Goal: Information Seeking & Learning: Check status

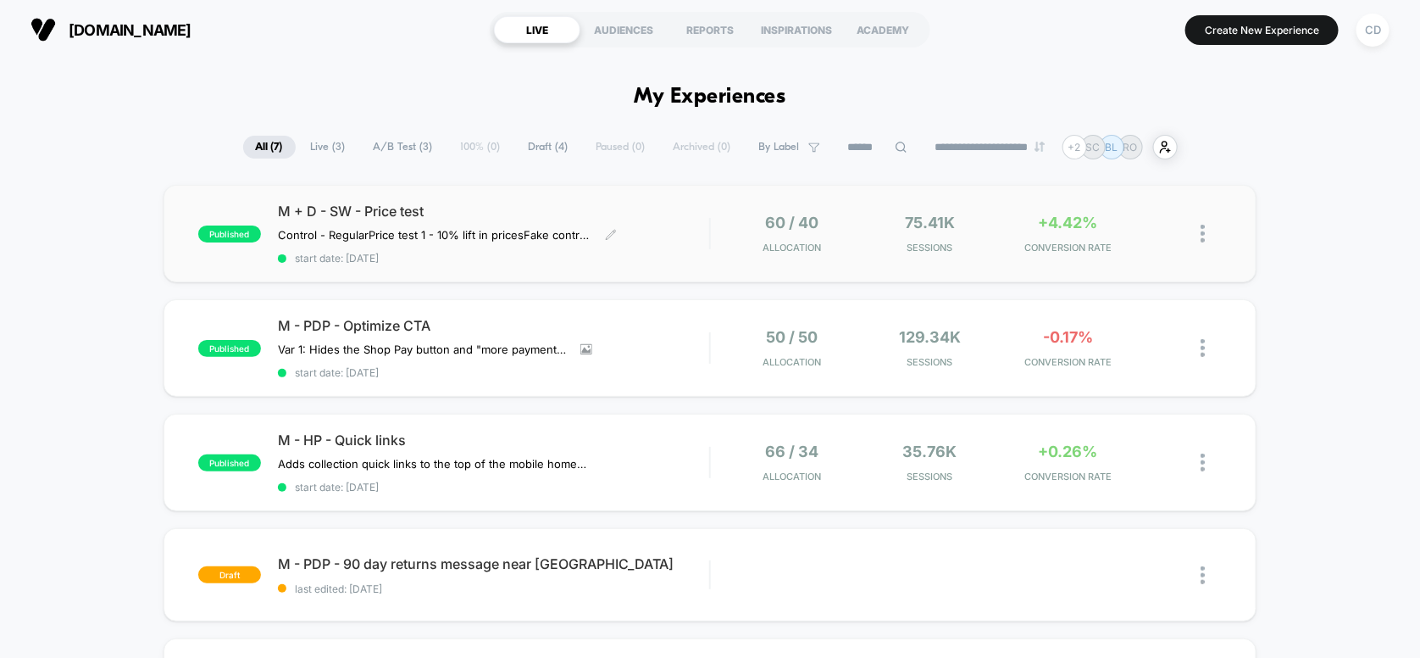
click at [656, 227] on div "M + D - SW - Price test Control - Regular Price test 1 - 10% lift in prices Fak…" at bounding box center [494, 234] width 432 height 62
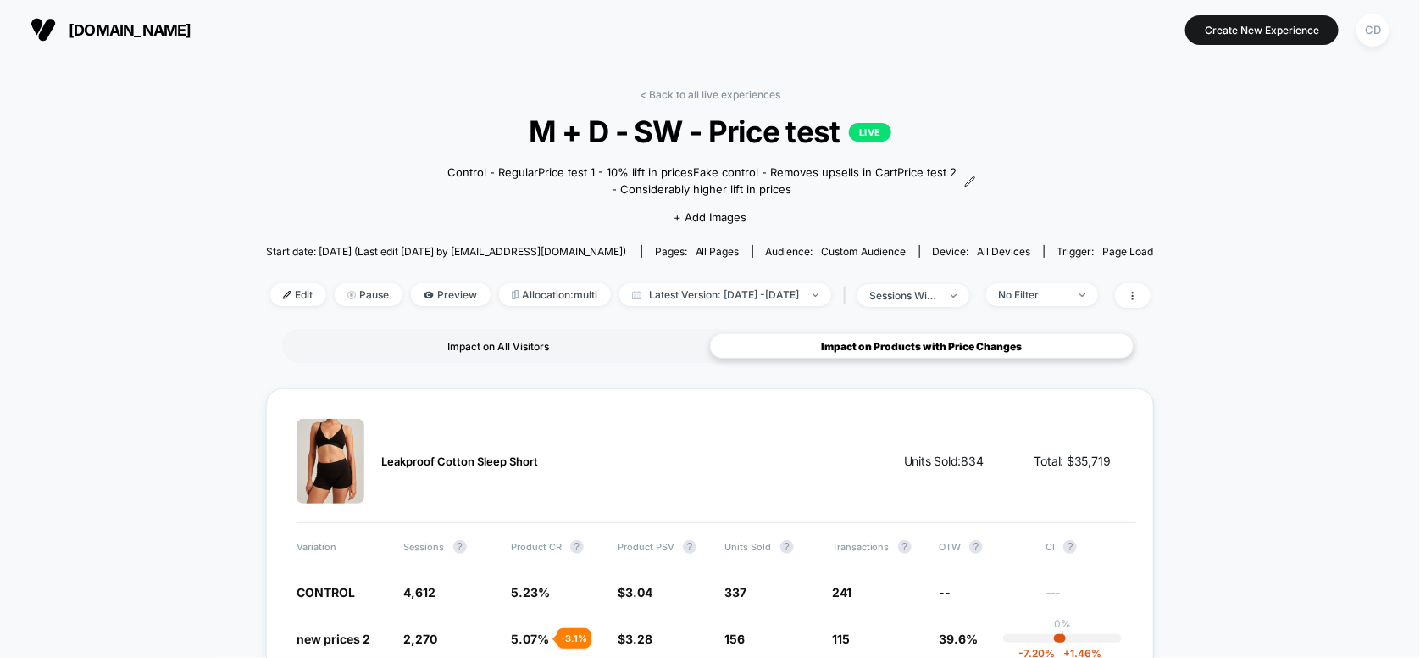
click at [564, 333] on div "Impact on All Visitors" at bounding box center [498, 345] width 424 height 25
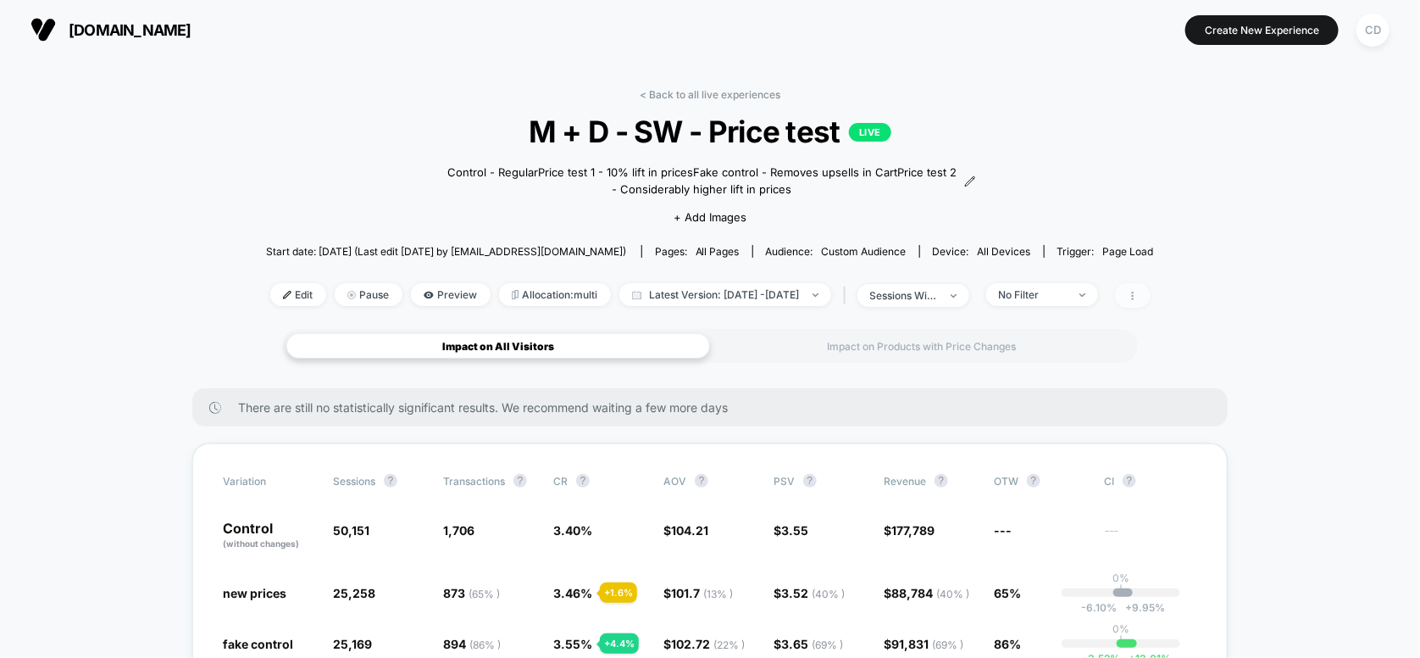
click at [1133, 297] on icon at bounding box center [1132, 296] width 2 height 8
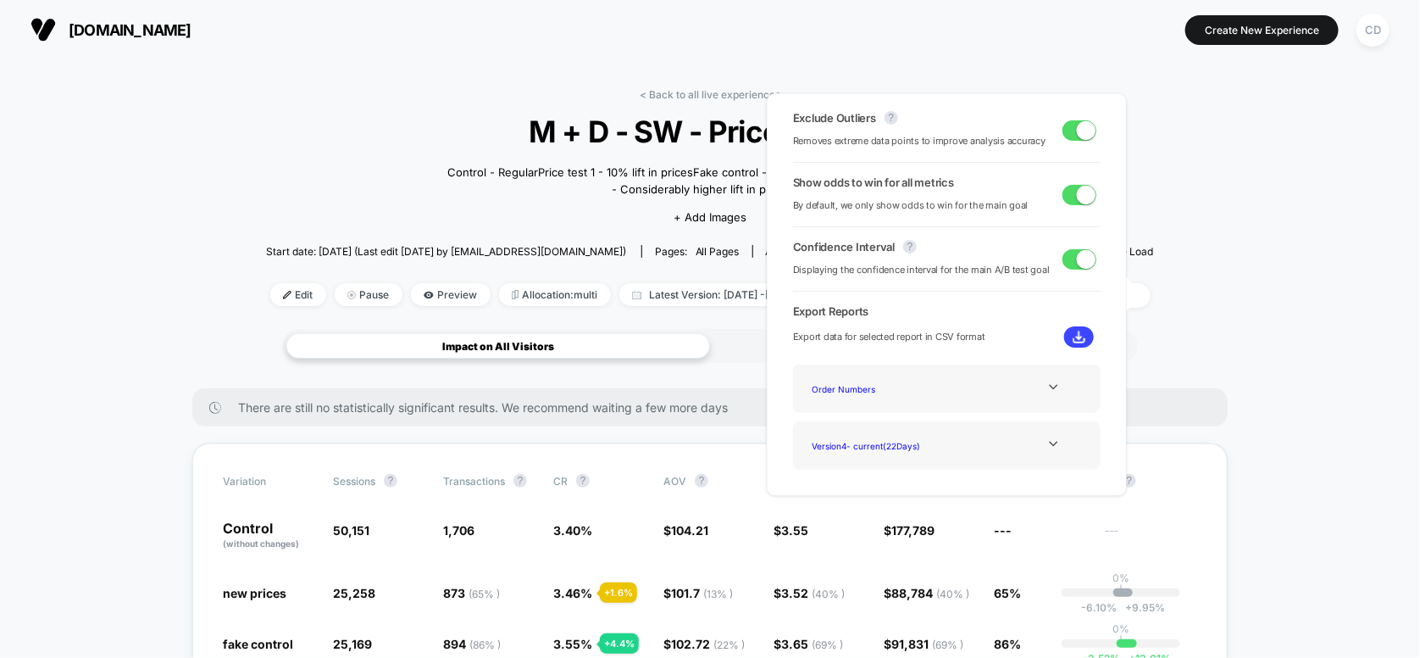
click at [1073, 339] on img at bounding box center [1079, 336] width 13 height 13
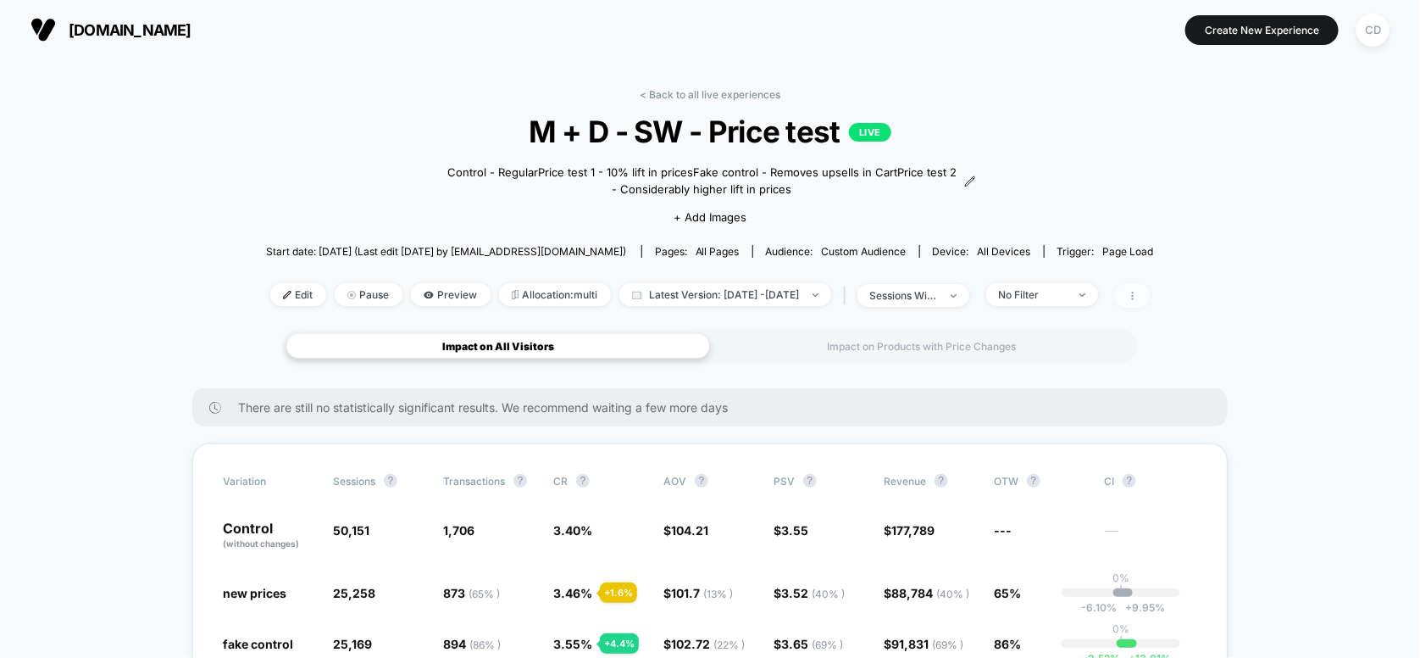
click at [1138, 295] on icon at bounding box center [1133, 296] width 10 height 10
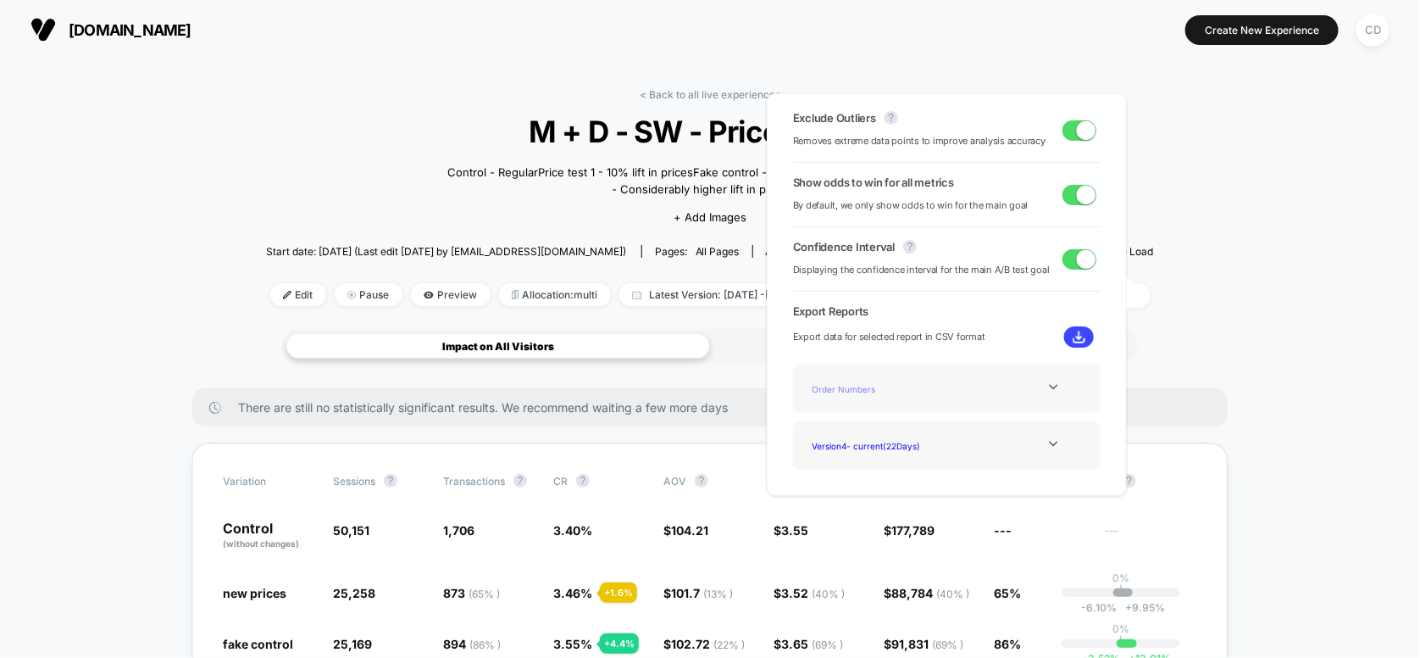
click at [930, 390] on div "Order Numbers" at bounding box center [874, 388] width 136 height 23
click at [1057, 438] on div at bounding box center [1053, 443] width 69 height 13
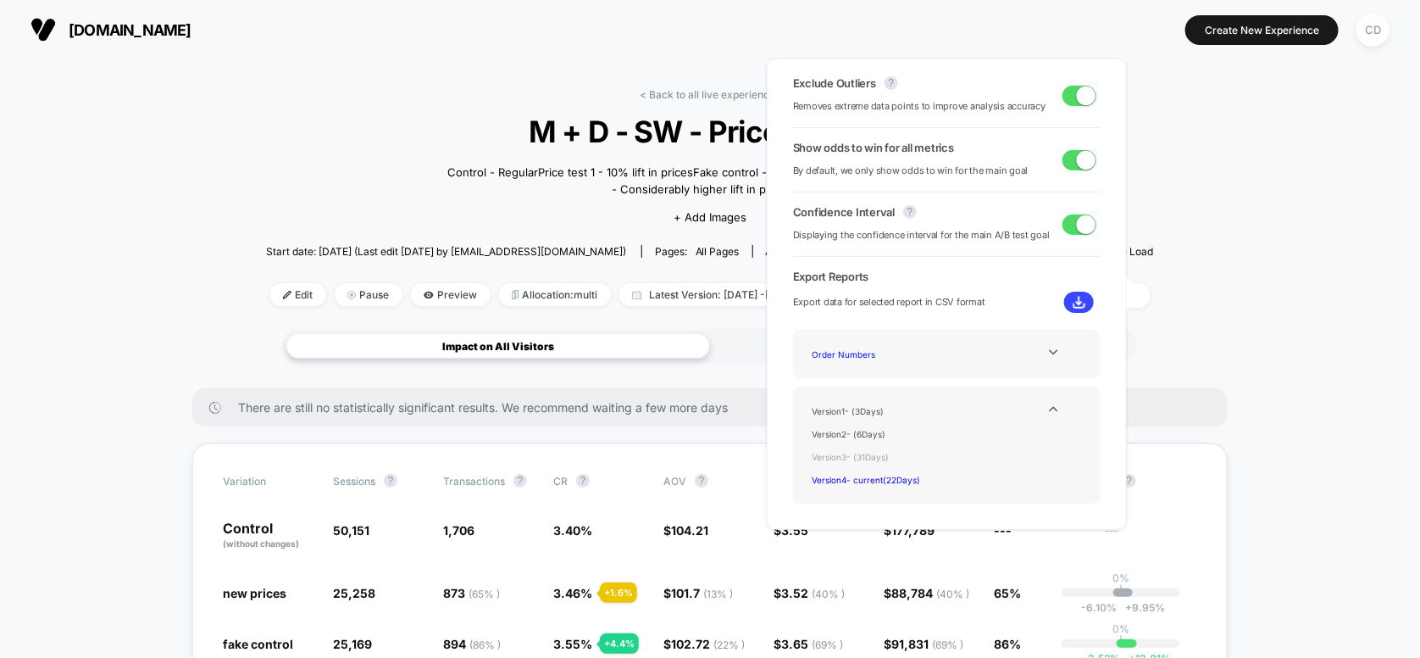
click at [885, 454] on div "Version 3 - ( 31 Days)" at bounding box center [874, 456] width 136 height 23
click at [873, 456] on div "Version 3 - ( 31 Days)" at bounding box center [874, 456] width 136 height 23
click at [1074, 309] on button at bounding box center [1079, 302] width 30 height 21
